Goal: Communication & Community: Answer question/provide support

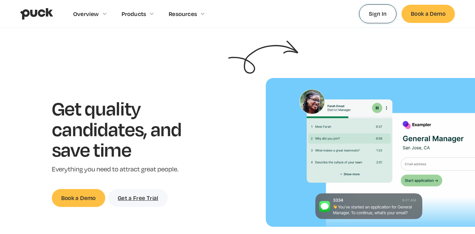
click at [377, 14] on link "Sign In" at bounding box center [377, 13] width 37 height 19
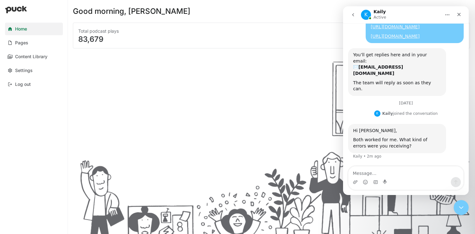
scroll to position [102, 0]
click at [417, 101] on div "[DATE]" at bounding box center [406, 105] width 116 height 8
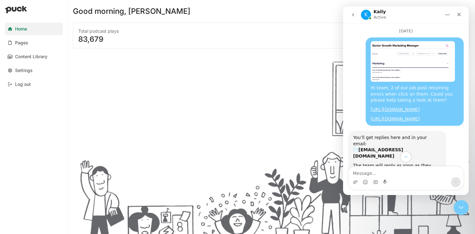
scroll to position [0, 0]
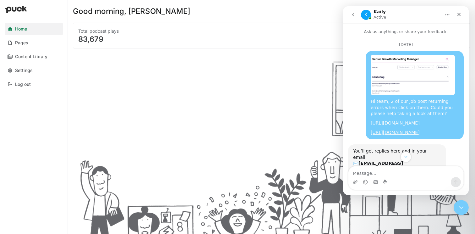
click at [397, 46] on div "[DATE]" at bounding box center [406, 46] width 116 height 8
click at [356, 17] on button "go back" at bounding box center [353, 15] width 12 height 12
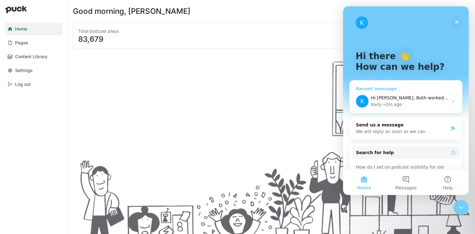
scroll to position [16, 0]
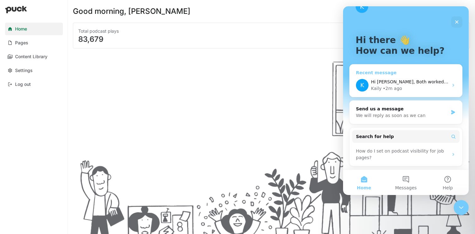
click at [430, 91] on div "Kaily • 2m ago" at bounding box center [409, 88] width 77 height 7
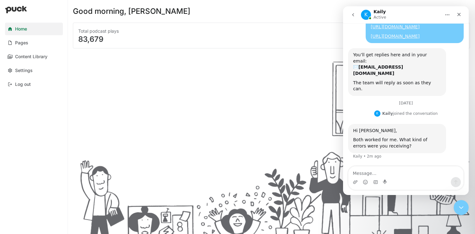
scroll to position [102, 0]
click at [402, 141] on div "Both worked for me. What kind of errors were you receiving?" at bounding box center [397, 143] width 88 height 12
click at [402, 187] on div "Intercom messenger" at bounding box center [406, 182] width 115 height 10
click at [401, 171] on textarea "Message…" at bounding box center [406, 171] width 115 height 11
click at [398, 177] on div "Intercom messenger" at bounding box center [406, 182] width 115 height 10
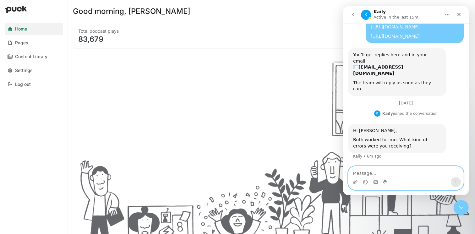
click at [402, 173] on textarea "Message…" at bounding box center [406, 171] width 115 height 11
click at [394, 173] on textarea "Message…" at bounding box center [406, 171] width 115 height 11
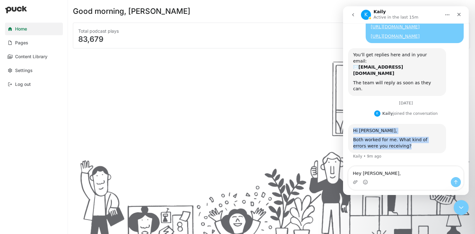
drag, startPoint x: 399, startPoint y: 147, endPoint x: 351, endPoint y: 131, distance: 51.0
click at [351, 131] on div "Hi [PERSON_NAME], Both worked for me. What kind of errors were you receiving? K…" at bounding box center [397, 138] width 98 height 29
copy div "Hi [PERSON_NAME], Both worked for me. What kind of errors were you receiving?"
click at [410, 183] on div "Intercom messenger" at bounding box center [406, 182] width 115 height 10
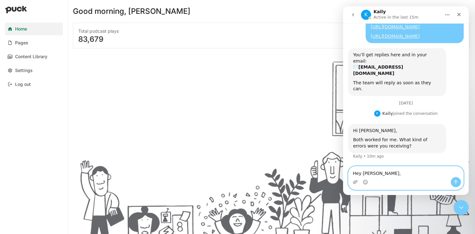
click at [409, 174] on textarea "Hey [PERSON_NAME]," at bounding box center [406, 171] width 115 height 11
click at [394, 175] on textarea "Hey [PERSON_NAME]," at bounding box center [406, 171] width 115 height 11
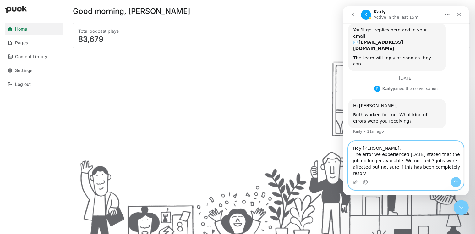
scroll to position [127, 0]
click at [396, 173] on textarea "Hey [PERSON_NAME], The error we experienced [DATE] stated that the job no longe…" at bounding box center [406, 159] width 115 height 36
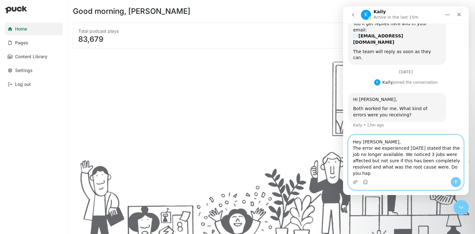
scroll to position [134, 0]
click at [379, 173] on textarea "Hey [PERSON_NAME], The error we experienced [DATE] stated that the job no longe…" at bounding box center [406, 156] width 115 height 42
type textarea "Hey [PERSON_NAME], The error we experienced [DATE] stated that the job no longe…"
click at [405, 175] on textarea "Hey [PERSON_NAME], The error we experienced [DATE] stated that the job no longe…" at bounding box center [406, 156] width 115 height 42
click at [411, 173] on textarea "Hey [PERSON_NAME], The error we experienced [DATE] stated that the job no longe…" at bounding box center [406, 156] width 115 height 42
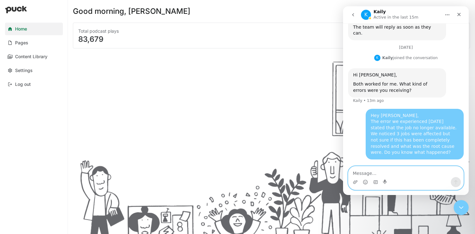
scroll to position [158, 0]
click at [360, 129] on div "Hey [PERSON_NAME], The error we experienced [DATE] stated that the job no longe…" at bounding box center [406, 138] width 116 height 58
click at [398, 81] on div "Both worked for me. What kind of errors were you receiving?" at bounding box center [397, 87] width 88 height 12
click at [406, 120] on div "Hey [PERSON_NAME], The error we experienced [DATE] stated that the job no longe…" at bounding box center [415, 134] width 88 height 43
click at [402, 89] on div "Both worked for me. What kind of errors were you receiving?" at bounding box center [397, 87] width 88 height 12
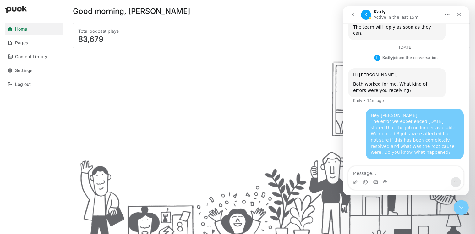
click at [404, 92] on div "Both worked for me. What kind of errors were you receiving?" at bounding box center [397, 87] width 88 height 12
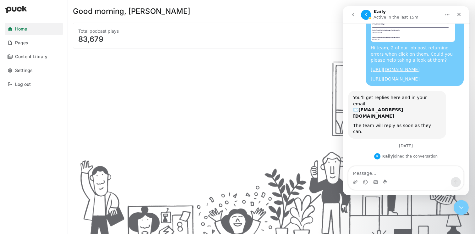
scroll to position [35, 0]
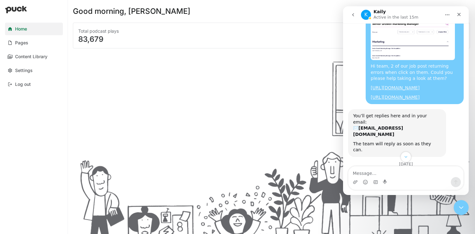
click at [447, 15] on icon "Home" at bounding box center [448, 14] width 4 height 1
click at [410, 74] on div "Hi team, 2 of our job post returning errors when click on them. Could you pleas…" at bounding box center [415, 72] width 88 height 19
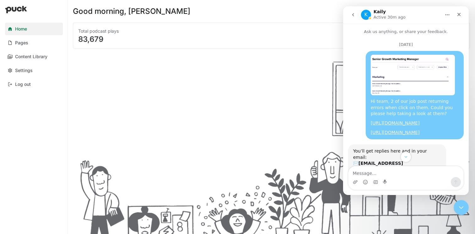
scroll to position [158, 0]
